Goal: Information Seeking & Learning: Learn about a topic

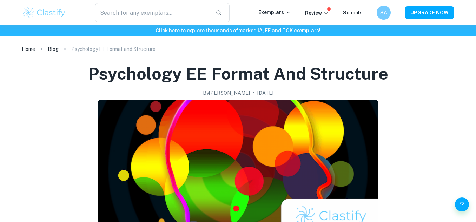
click at [55, 13] on img at bounding box center [44, 13] width 45 height 14
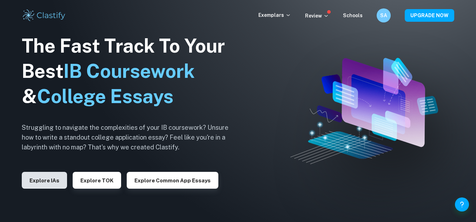
click at [40, 187] on button "Explore IAs" at bounding box center [44, 180] width 45 height 17
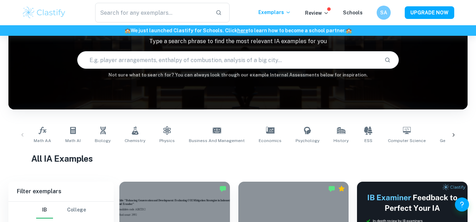
scroll to position [55, 0]
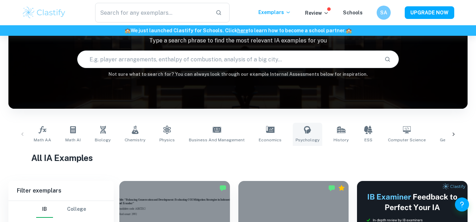
click at [300, 135] on link "Psychology" at bounding box center [307, 134] width 29 height 23
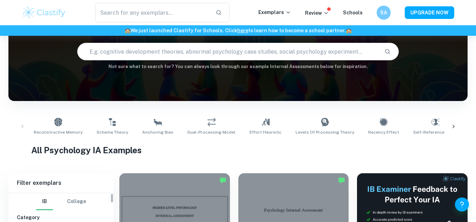
scroll to position [43, 0]
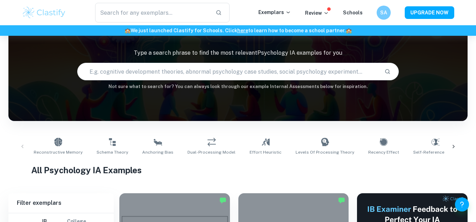
click at [149, 74] on input "text" at bounding box center [228, 72] width 301 height 20
type input "glanzer"
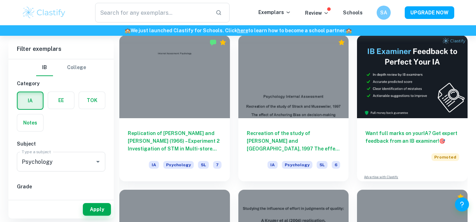
scroll to position [202, 0]
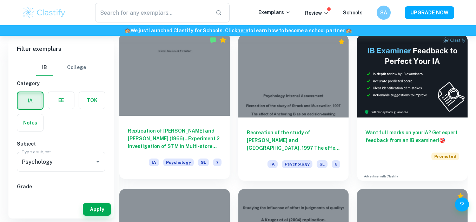
click at [187, 81] on div at bounding box center [174, 74] width 111 height 83
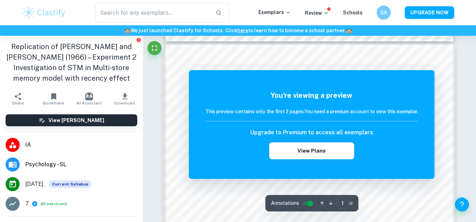
scroll to position [408, 0]
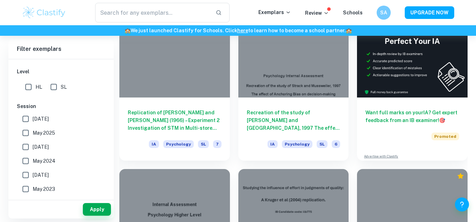
scroll to position [221, 0]
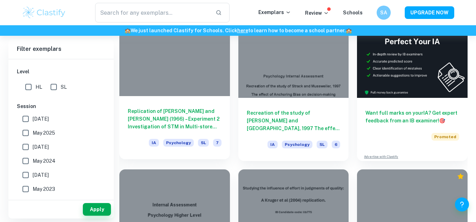
click at [189, 78] on div at bounding box center [174, 54] width 111 height 83
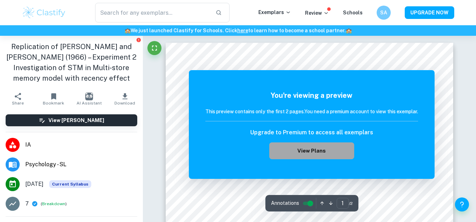
click at [315, 153] on button "View Plans" at bounding box center [311, 150] width 85 height 17
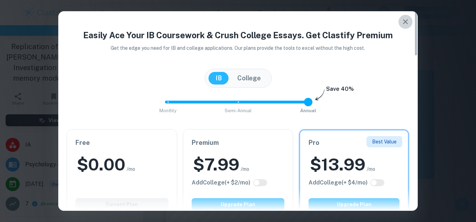
click at [405, 21] on icon "button" at bounding box center [405, 22] width 8 height 8
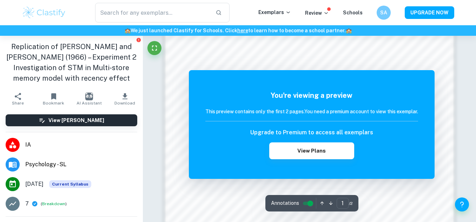
scroll to position [635, 0]
click at [50, 163] on span "Psychology - SL" at bounding box center [81, 164] width 112 height 8
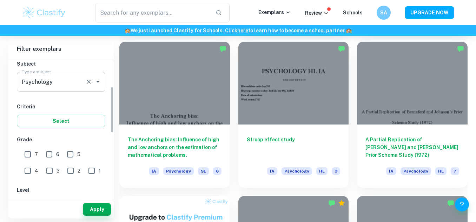
scroll to position [81, 0]
click at [31, 154] on input "7" at bounding box center [28, 154] width 14 height 14
checkbox input "true"
click at [47, 154] on input "6" at bounding box center [49, 154] width 14 height 14
checkbox input "true"
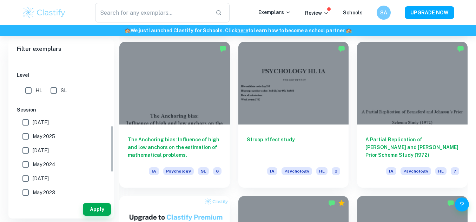
scroll to position [195, 0]
click at [30, 90] on input "HL" at bounding box center [28, 90] width 14 height 14
checkbox input "true"
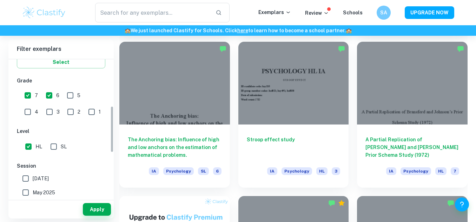
scroll to position [138, 0]
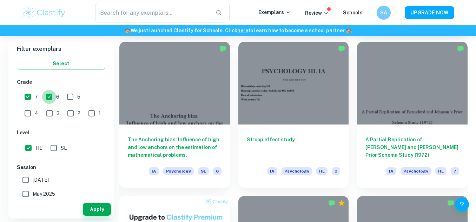
click at [49, 99] on input "6" at bounding box center [49, 97] width 14 height 14
checkbox input "false"
click at [31, 96] on input "7" at bounding box center [28, 97] width 14 height 14
checkbox input "false"
click at [95, 206] on button "Apply" at bounding box center [97, 209] width 28 height 13
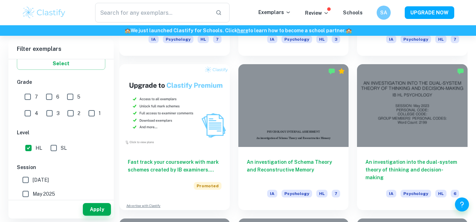
scroll to position [468, 0]
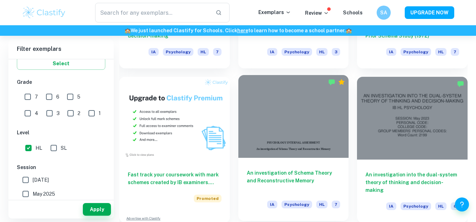
click at [281, 142] on div at bounding box center [293, 116] width 111 height 83
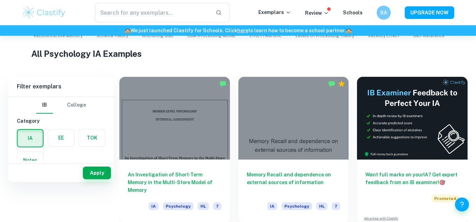
scroll to position [32, 0]
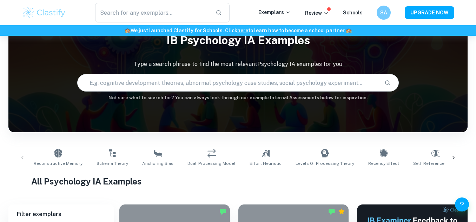
click at [203, 82] on input "text" at bounding box center [228, 83] width 301 height 20
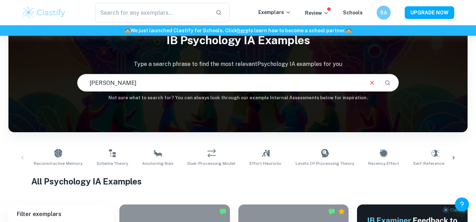
type input "glanzer"
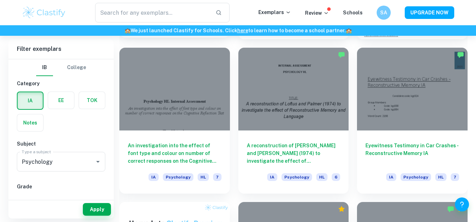
scroll to position [344, 0]
click at [161, 84] on div at bounding box center [174, 88] width 111 height 83
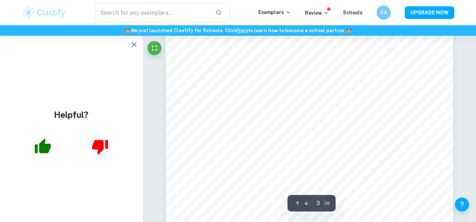
scroll to position [886, 0]
click at [130, 44] on icon "button" at bounding box center [134, 44] width 8 height 8
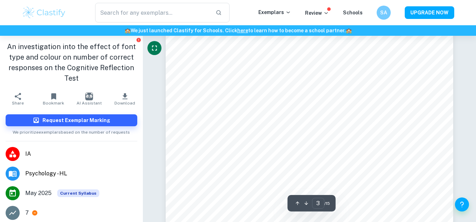
scroll to position [935, 0]
click at [128, 95] on button "Download" at bounding box center [125, 99] width 36 height 20
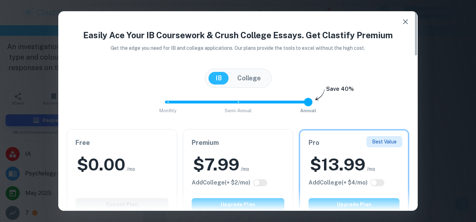
click at [248, 74] on button "College" at bounding box center [249, 78] width 38 height 13
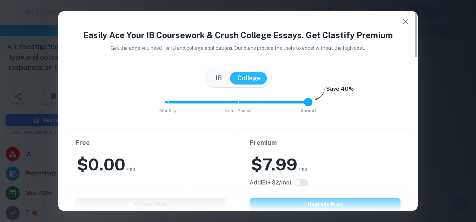
click at [210, 74] on button "IB" at bounding box center [218, 78] width 20 height 13
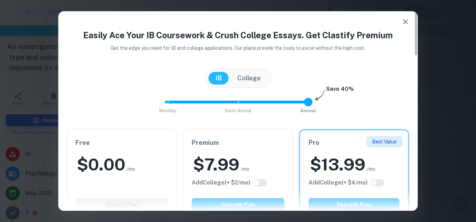
click at [133, 175] on div "$ 0.00 /mo" at bounding box center [121, 164] width 93 height 22
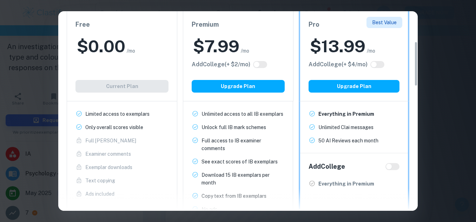
scroll to position [135, 0]
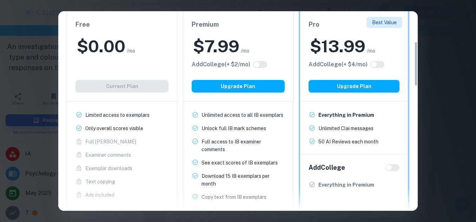
click at [444, 54] on div "Easily Ace Your IB Coursework & Crush College Essays. Get Clastify Premium Get …" at bounding box center [238, 111] width 476 height 222
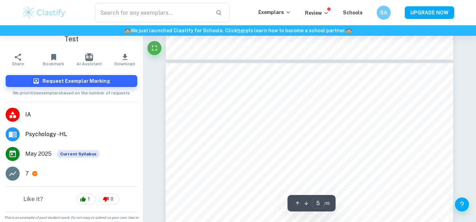
scroll to position [41, 0]
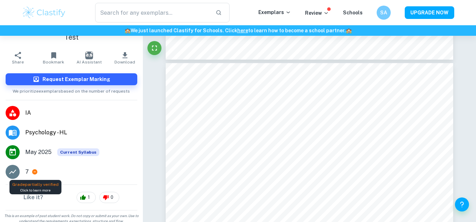
click at [35, 171] on icon at bounding box center [34, 171] width 5 height 5
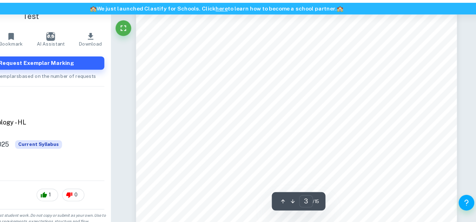
scroll to position [1017, 0]
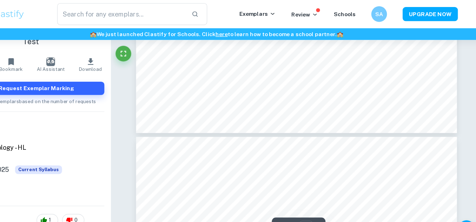
type input "5"
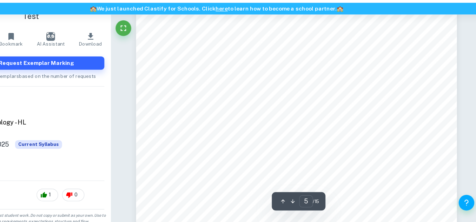
scroll to position [1629, 0]
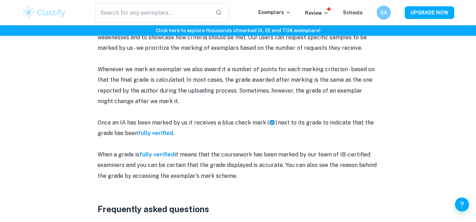
scroll to position [705, 0]
